Goal: Find specific page/section: Find specific page/section

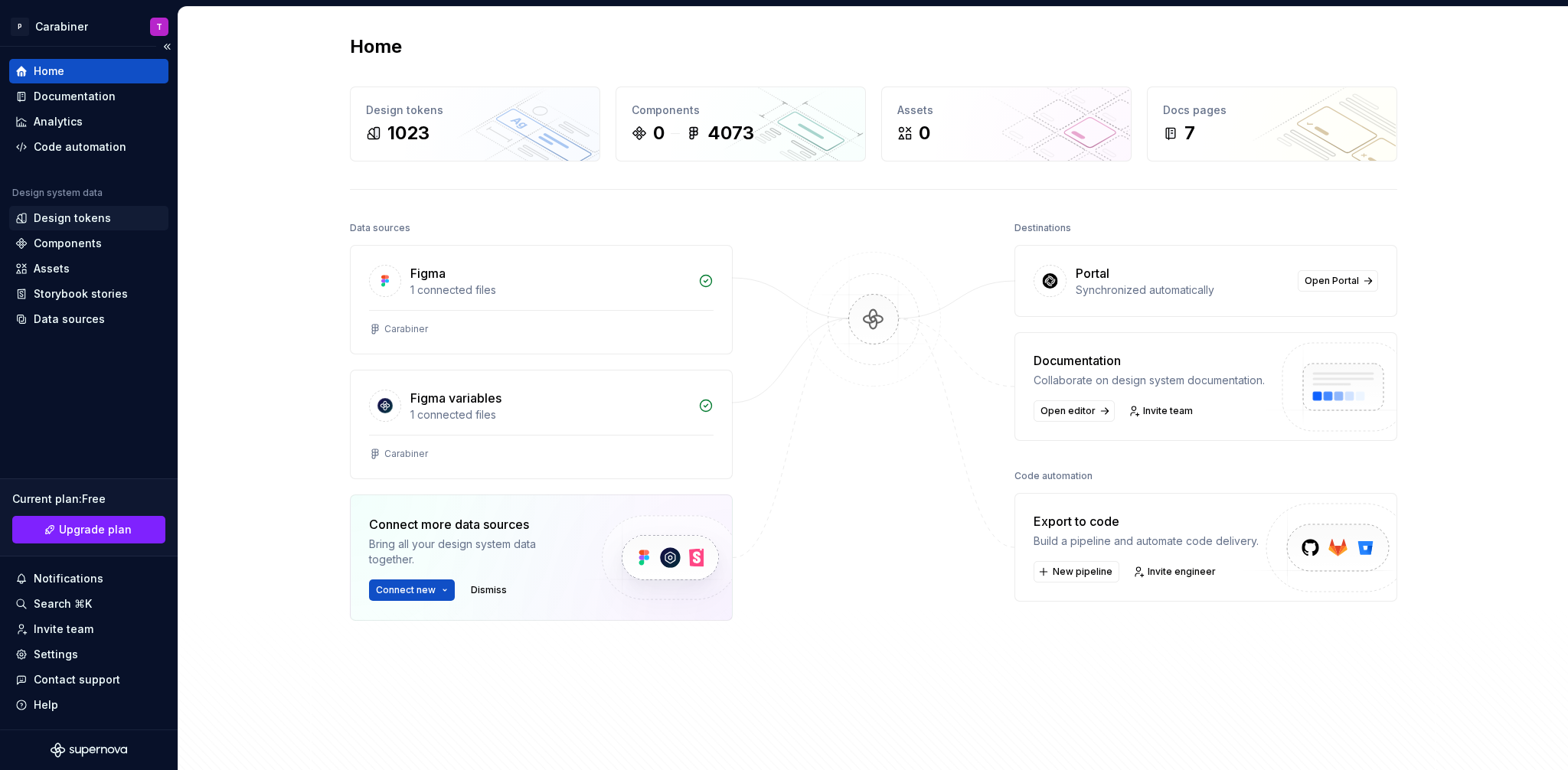
click at [52, 218] on div "Design tokens" at bounding box center [73, 218] width 78 height 16
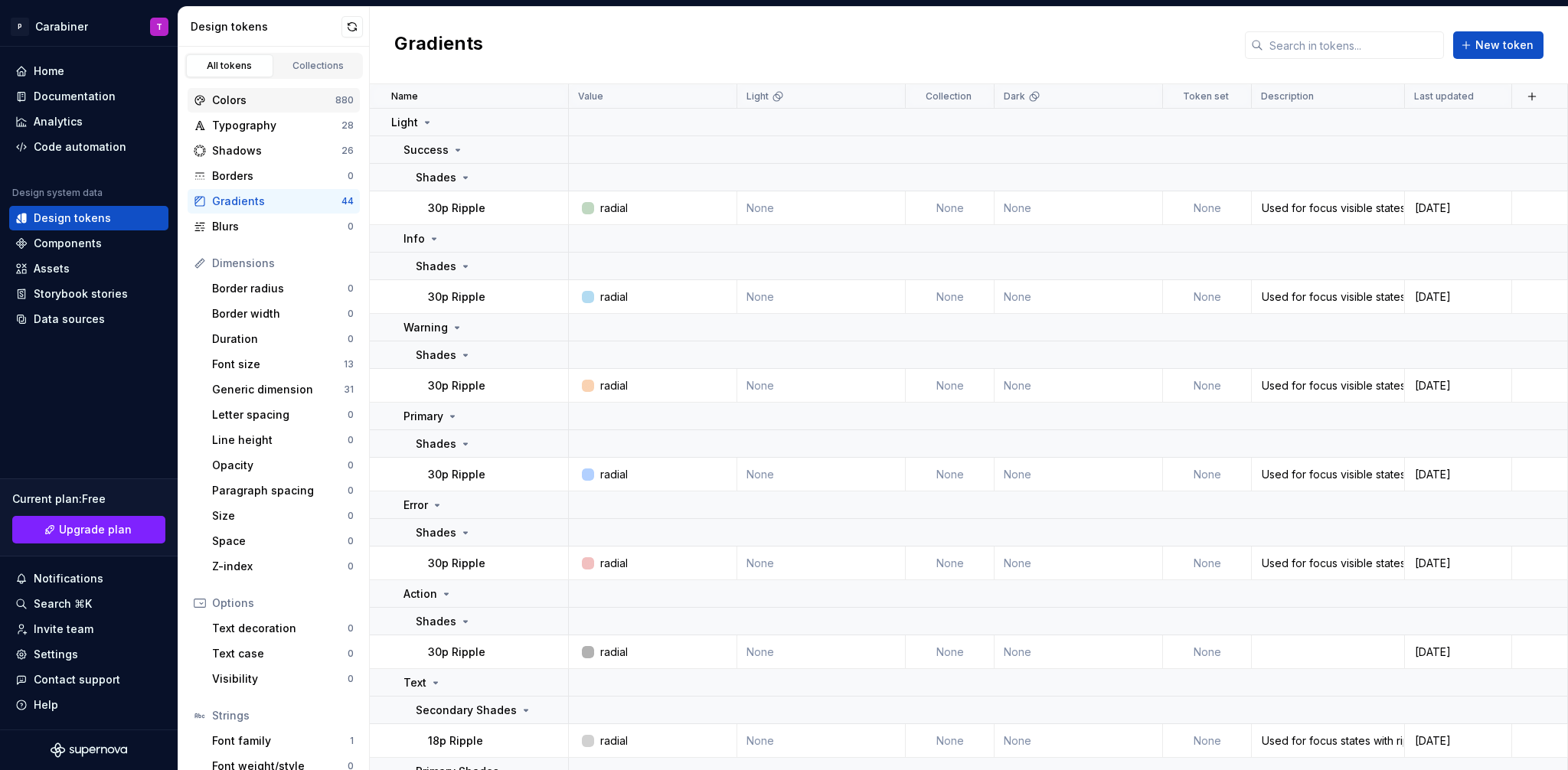
click at [232, 105] on div "Colors" at bounding box center [273, 100] width 123 height 16
